Goal: Task Accomplishment & Management: Manage account settings

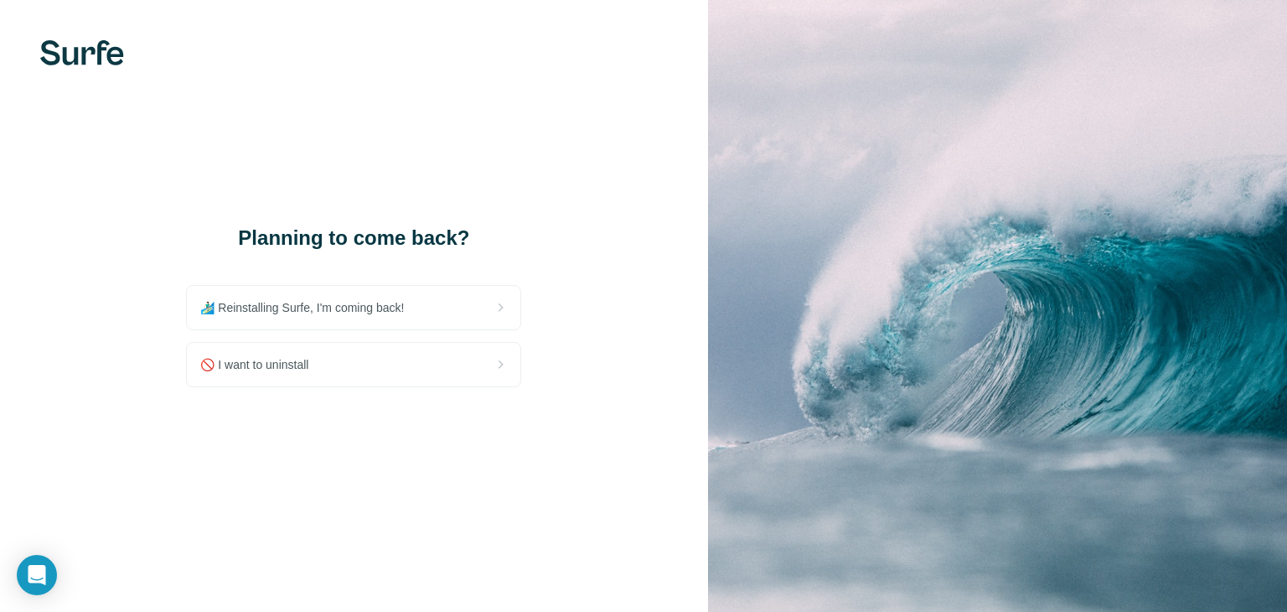
click at [801, 158] on img at bounding box center [997, 306] width 579 height 612
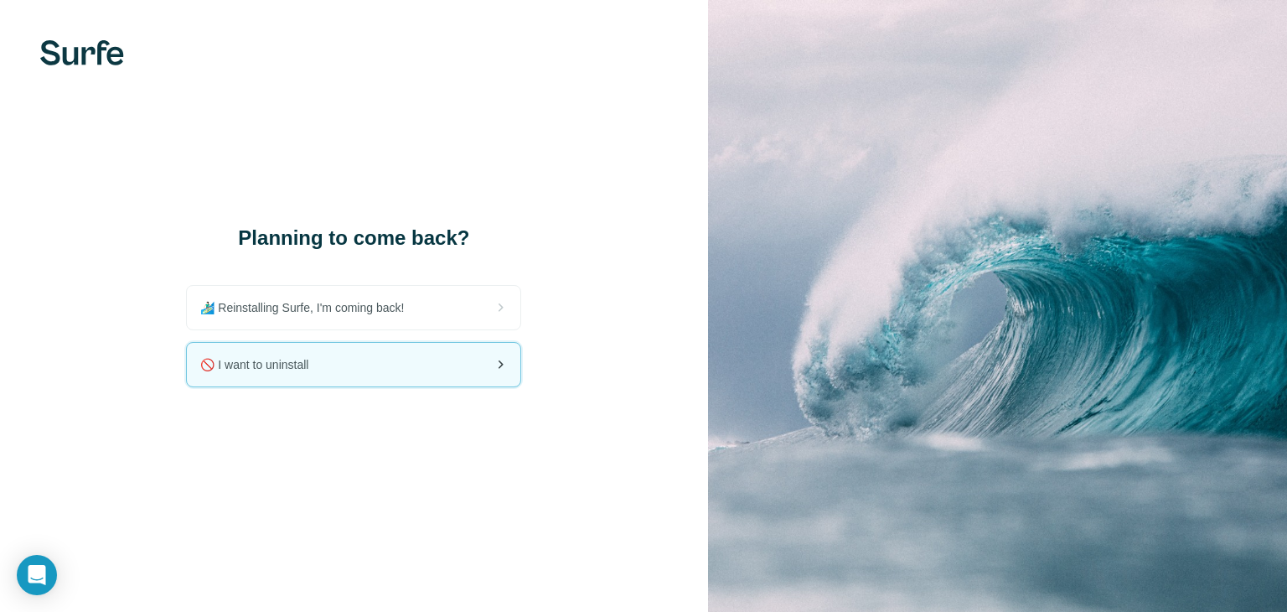
click at [444, 359] on div "🚫 I want to uninstall" at bounding box center [354, 365] width 334 height 44
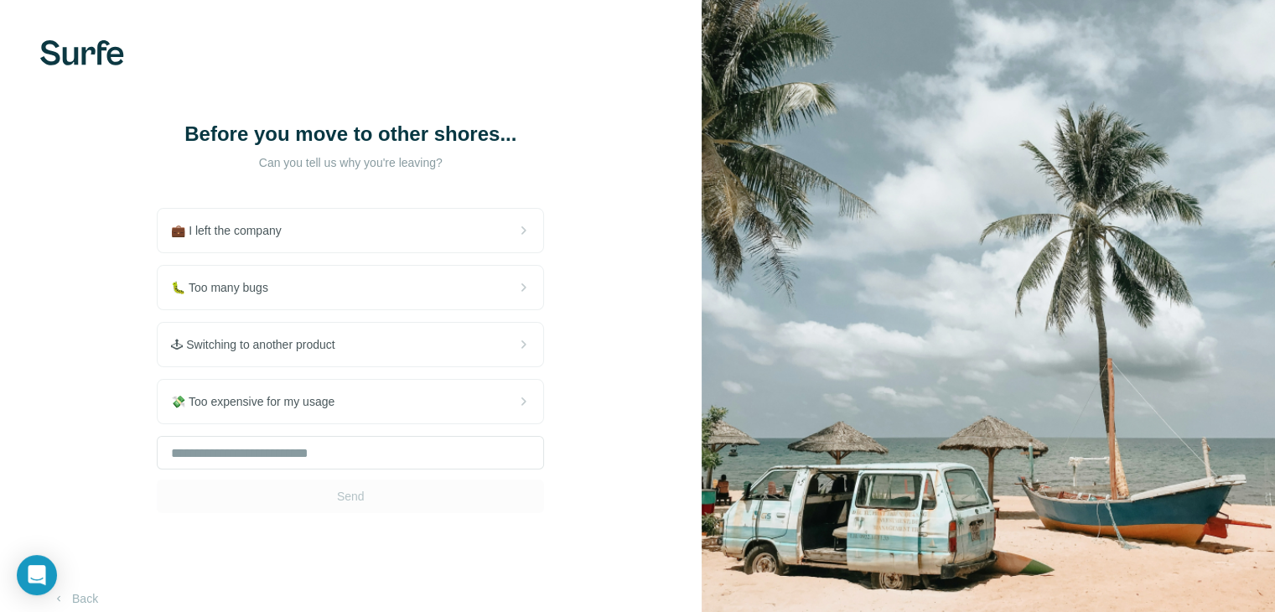
scroll to position [47, 0]
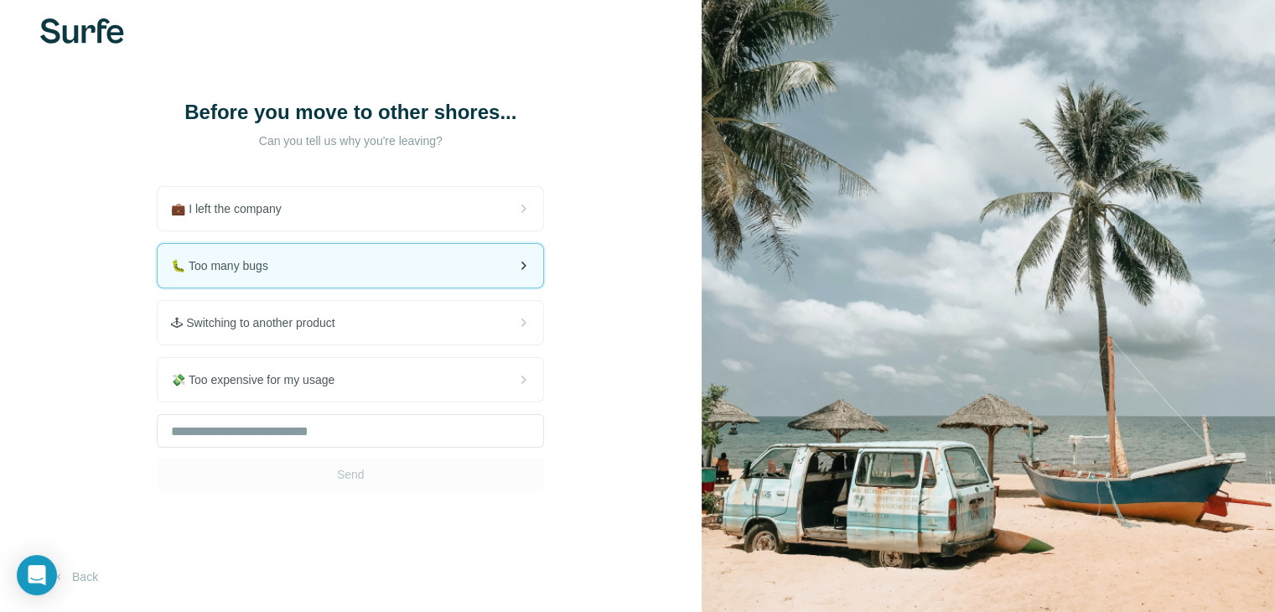
click at [445, 262] on div "🐛 Too many bugs" at bounding box center [350, 266] width 385 height 44
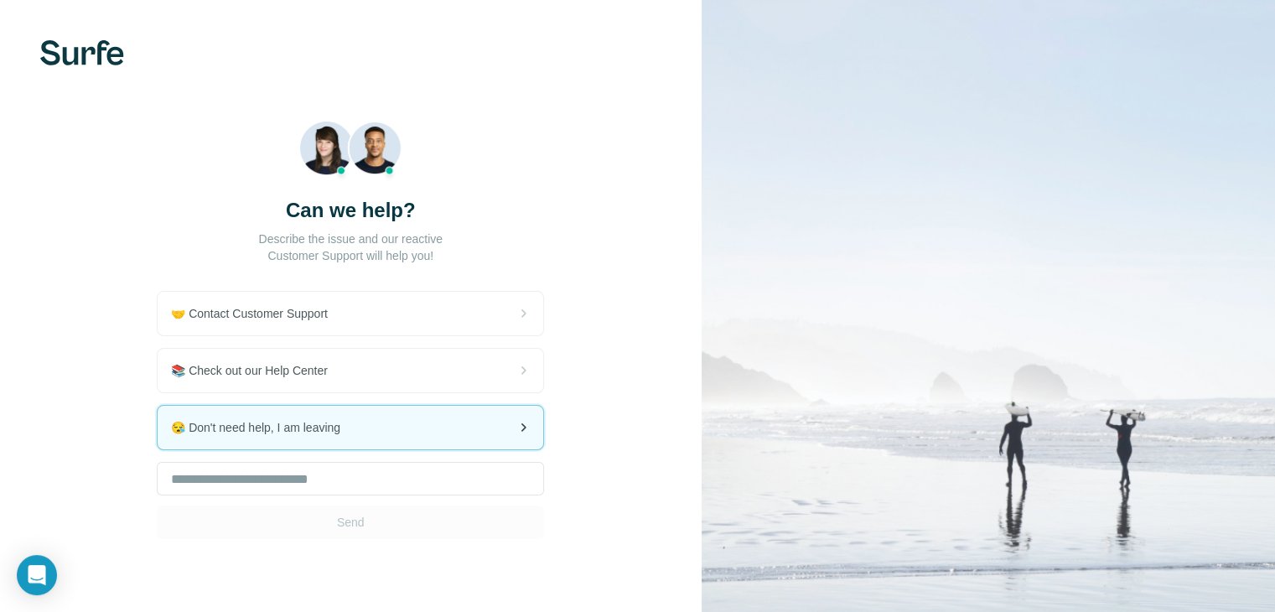
click at [412, 420] on div "😪 Don't need help, I am leaving" at bounding box center [350, 428] width 385 height 44
